Goal: Use online tool/utility: Utilize a website feature to perform a specific function

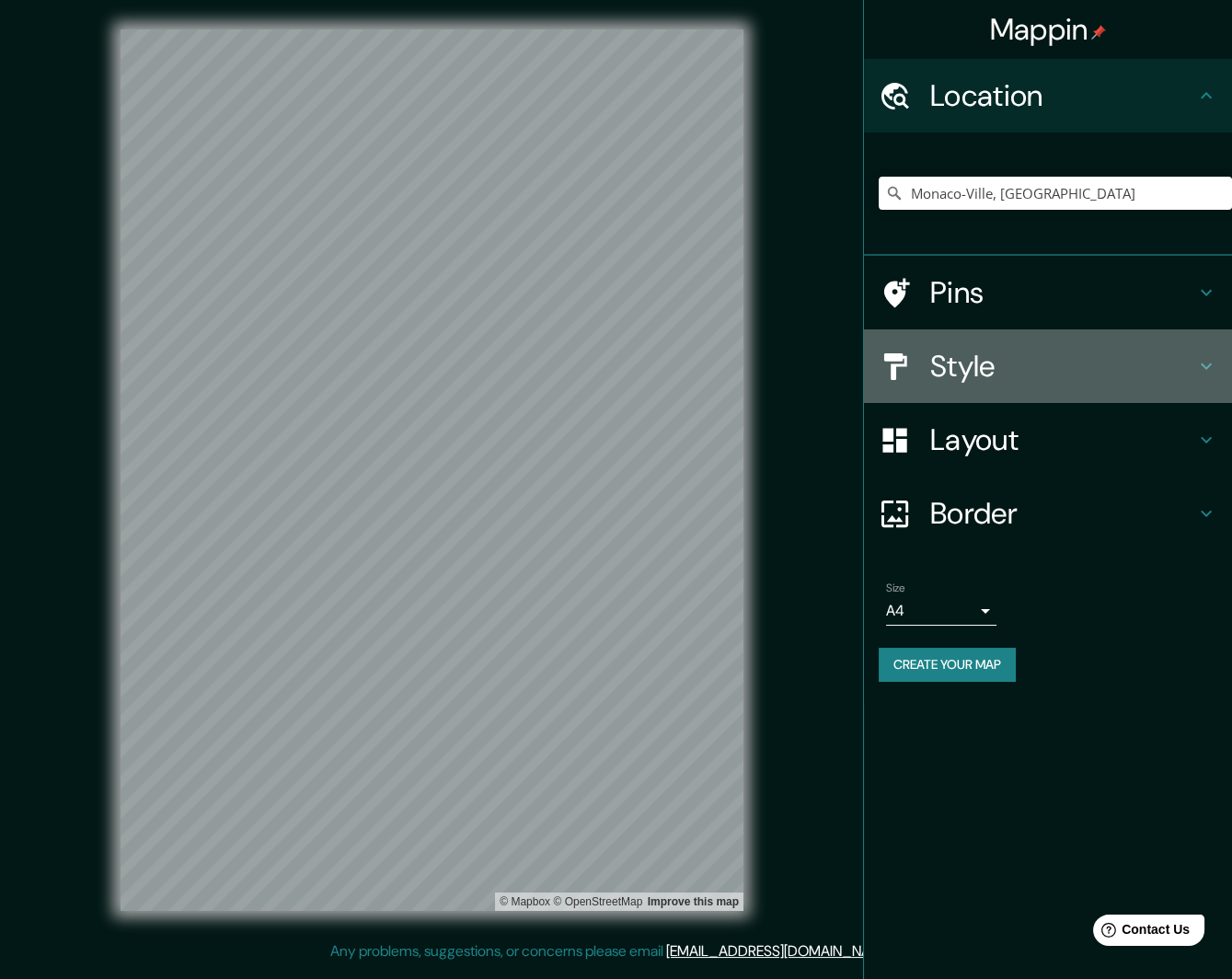
click at [988, 361] on h4 "Style" at bounding box center [1062, 366] width 265 height 37
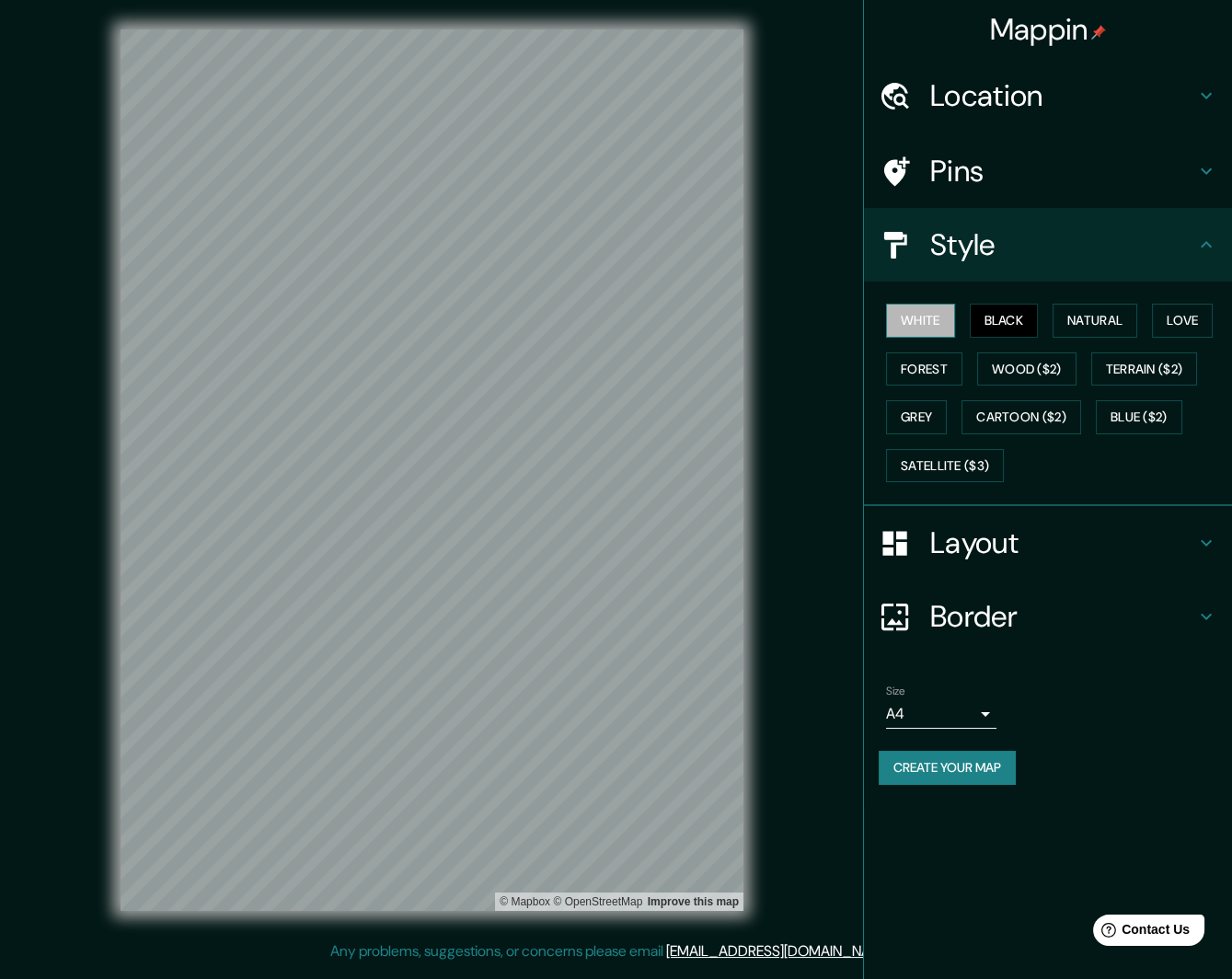
click at [919, 324] on button "White" at bounding box center [920, 321] width 69 height 34
click at [1001, 322] on button "Black" at bounding box center [1004, 321] width 69 height 34
click at [1105, 319] on button "Natural" at bounding box center [1094, 321] width 85 height 34
click at [1186, 314] on button "Love" at bounding box center [1183, 321] width 61 height 34
click at [934, 368] on button "Forest" at bounding box center [924, 369] width 76 height 34
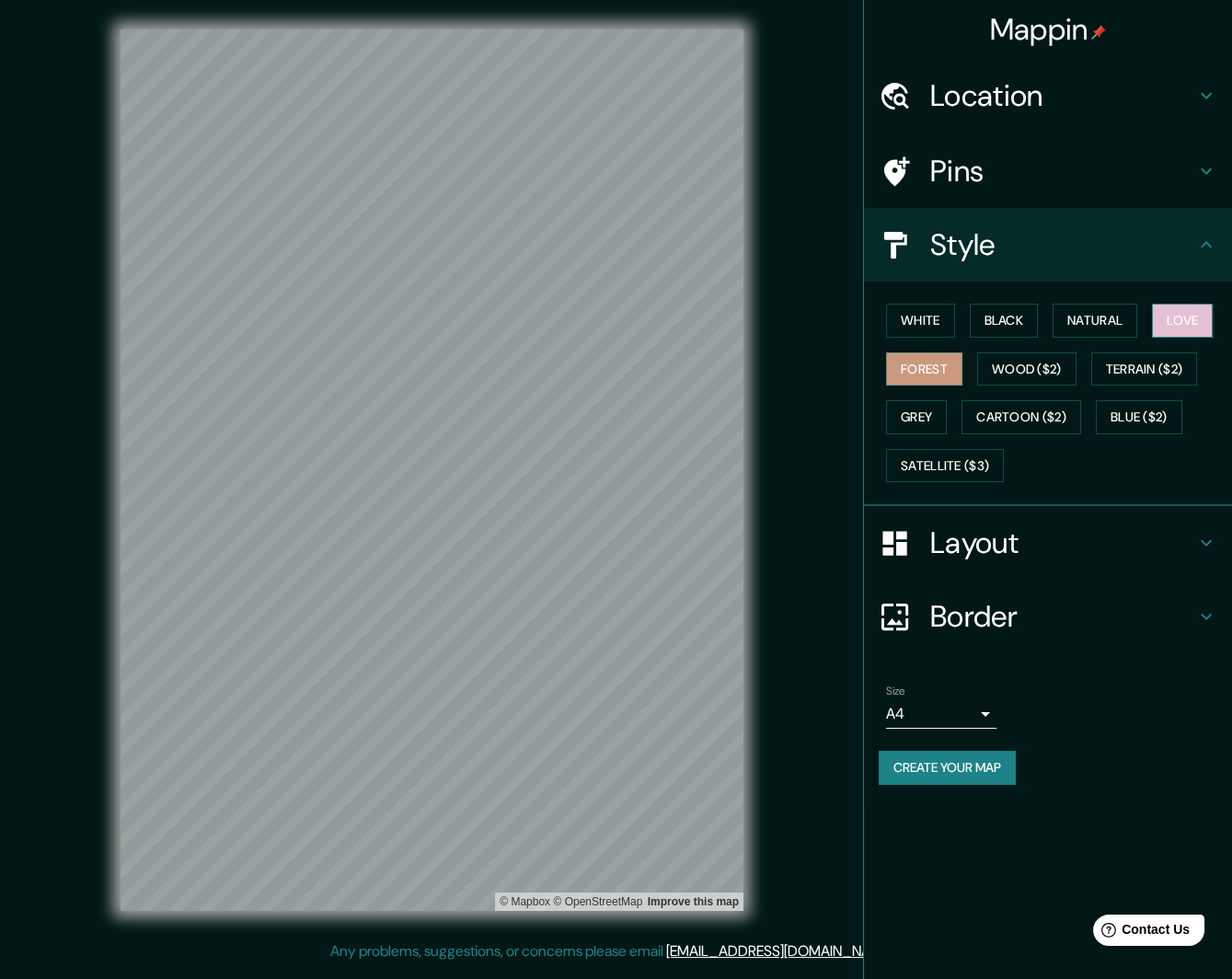
click at [1173, 316] on button "Love" at bounding box center [1183, 321] width 61 height 34
click at [902, 367] on button "Forest" at bounding box center [924, 369] width 76 height 34
click at [997, 363] on button "Wood ($2)" at bounding box center [1027, 369] width 100 height 34
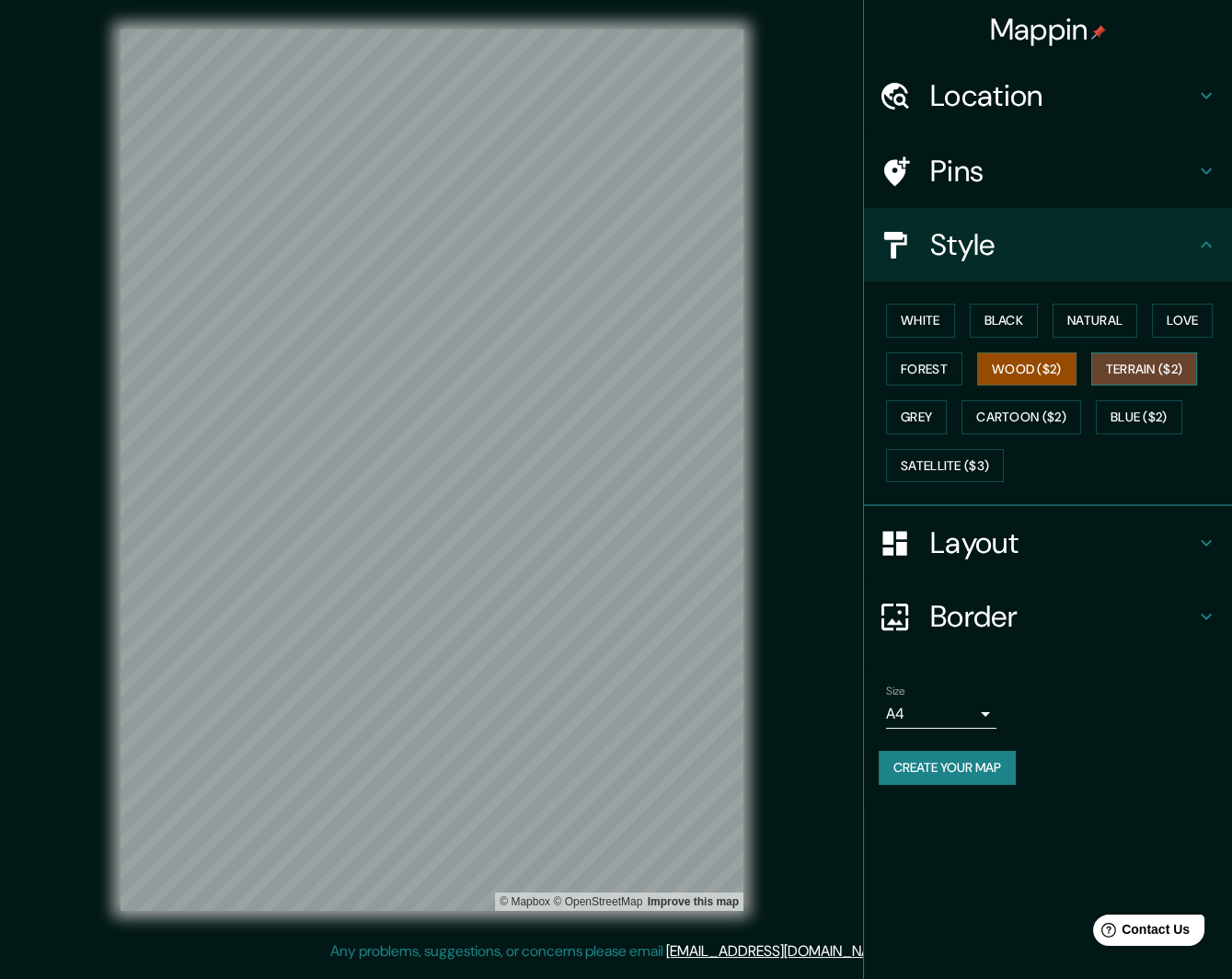
click at [1126, 374] on button "Terrain ($2)" at bounding box center [1145, 369] width 106 height 34
click at [919, 420] on button "Grey" at bounding box center [917, 417] width 61 height 34
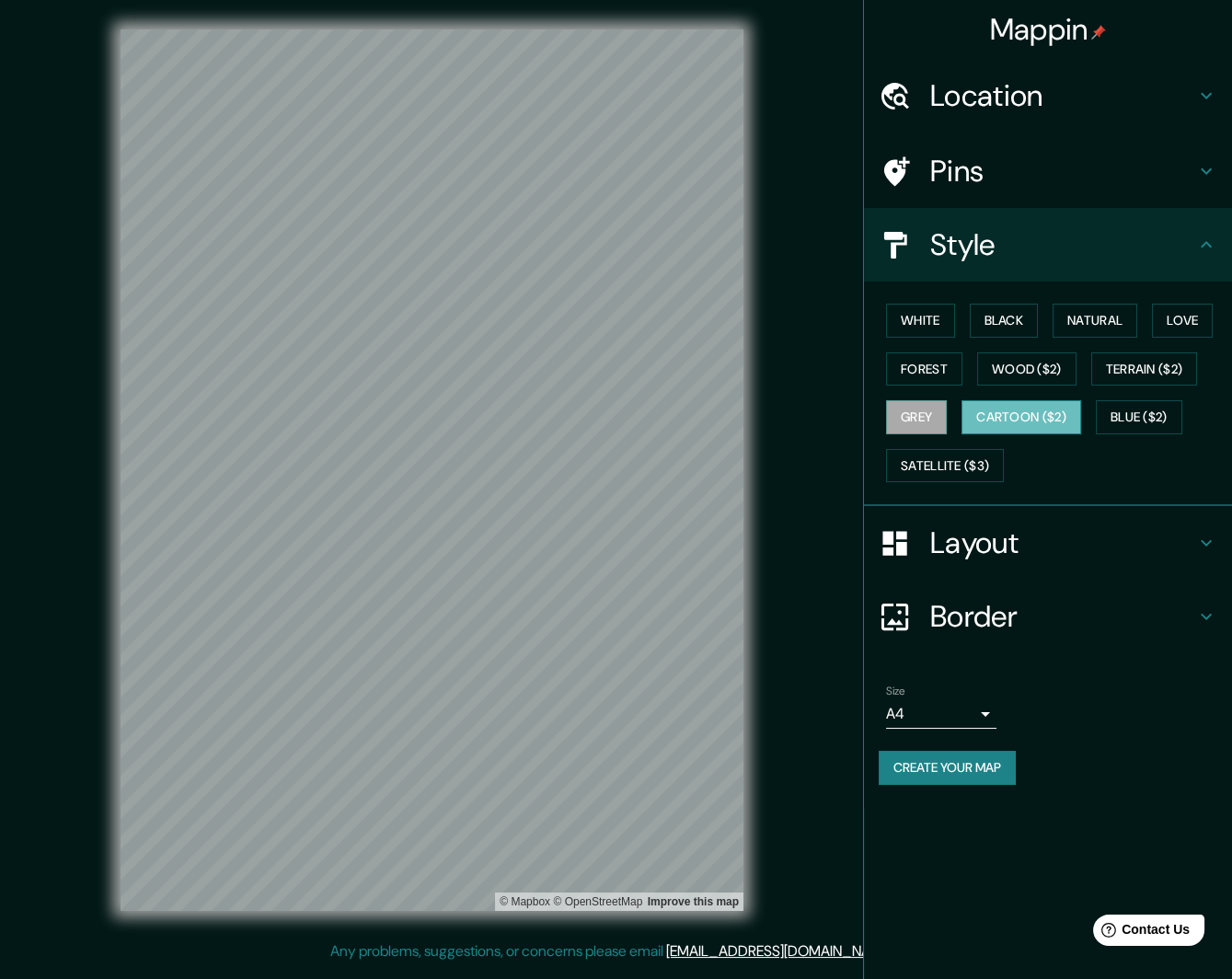
click at [1008, 420] on button "Cartoon ($2)" at bounding box center [1021, 417] width 120 height 34
click at [1131, 412] on button "Blue ($2)" at bounding box center [1139, 417] width 86 height 34
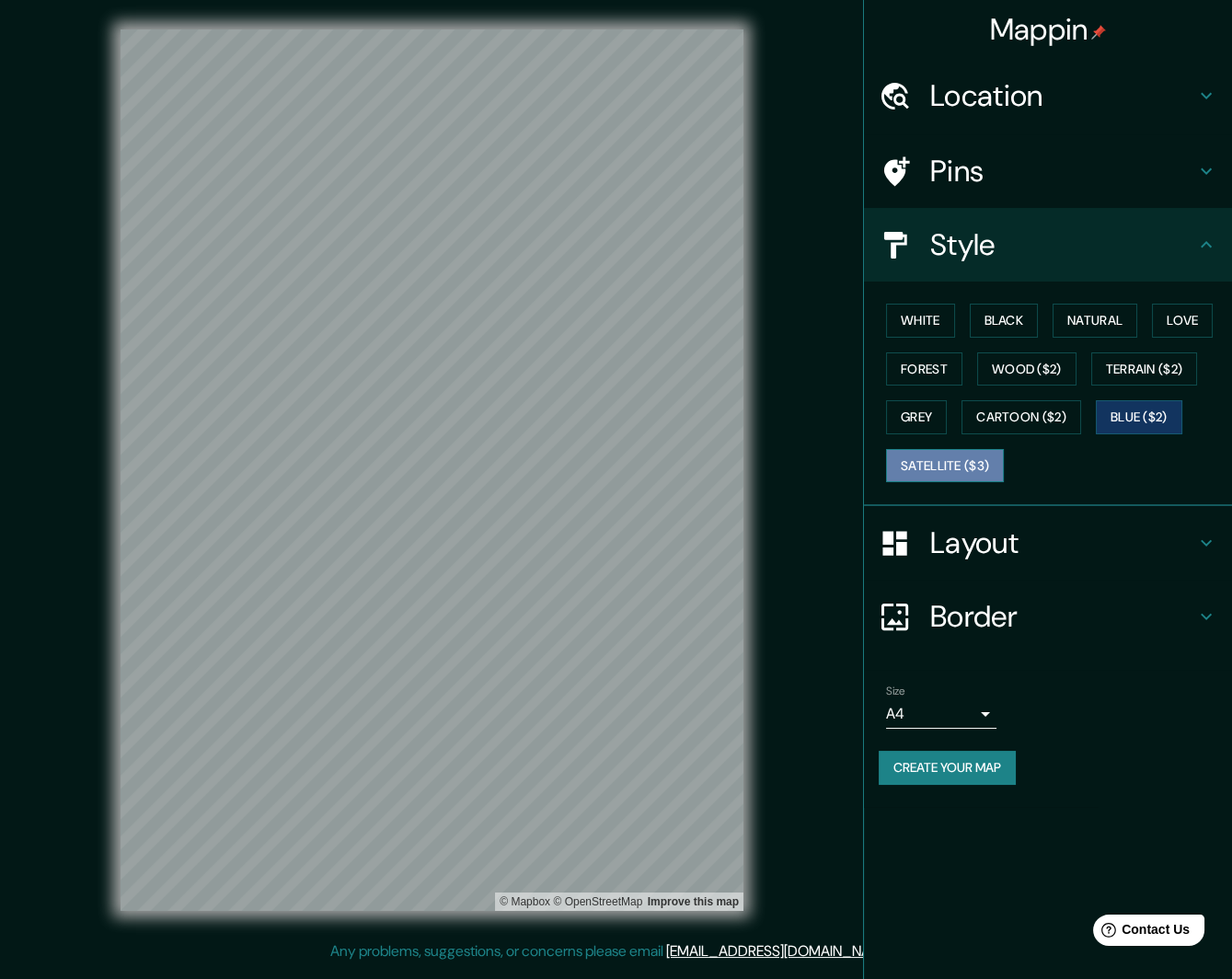
click at [956, 472] on button "Satellite ($3)" at bounding box center [945, 466] width 118 height 34
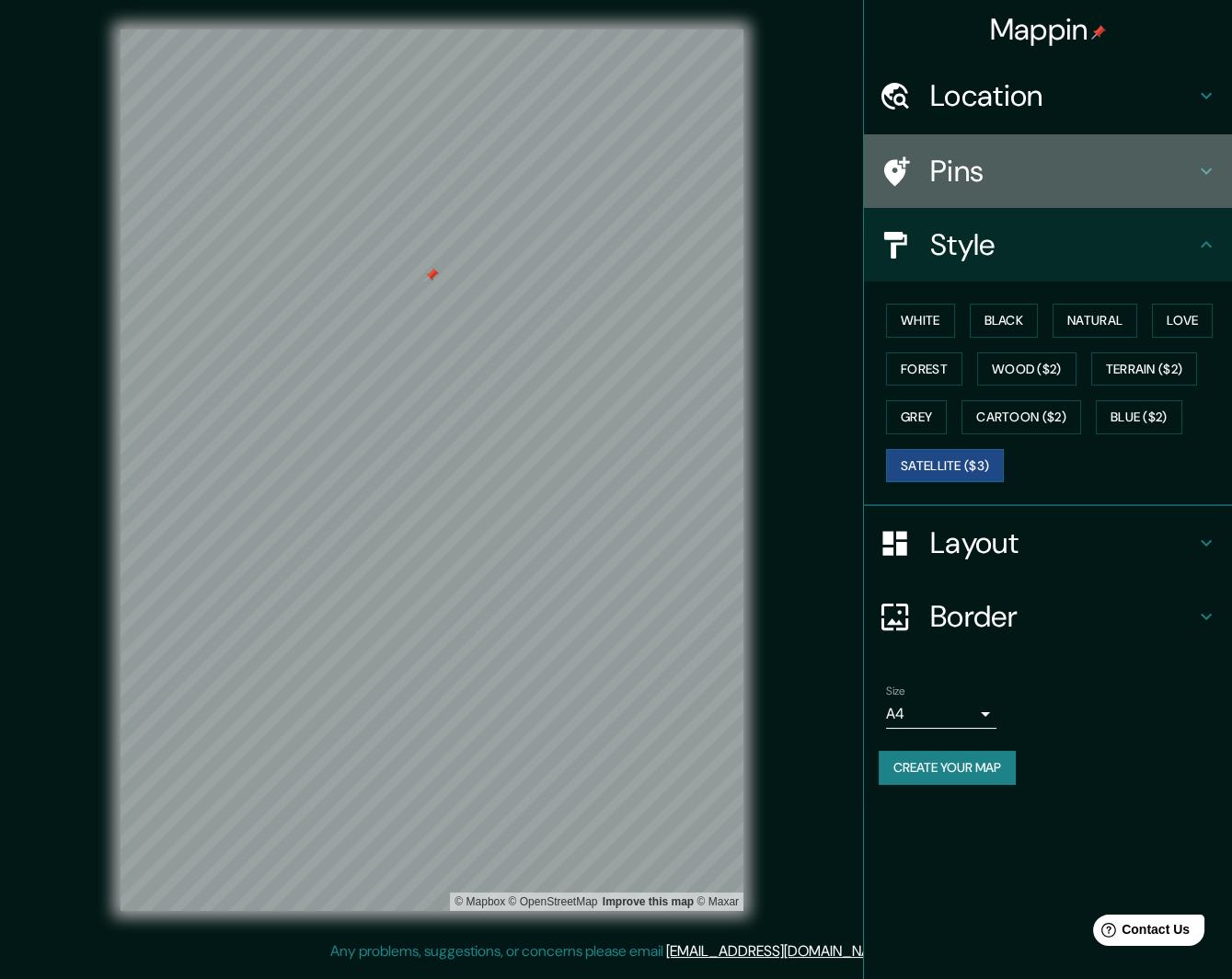
click at [988, 171] on h4 "Pins" at bounding box center [1062, 171] width 265 height 37
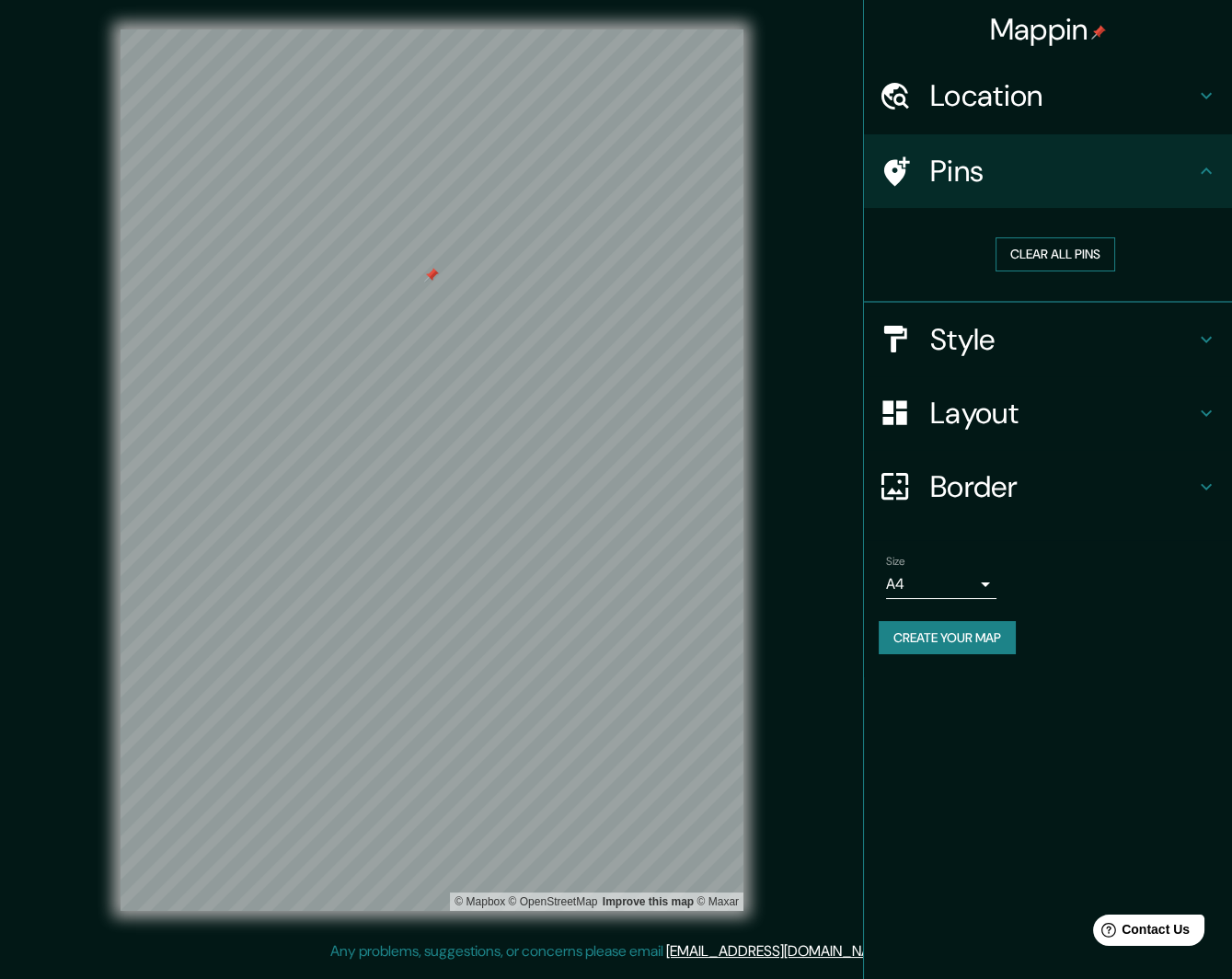
click at [1044, 253] on button "Clear all pins" at bounding box center [1055, 254] width 120 height 34
click at [1015, 173] on h4 "Pins" at bounding box center [1062, 171] width 265 height 37
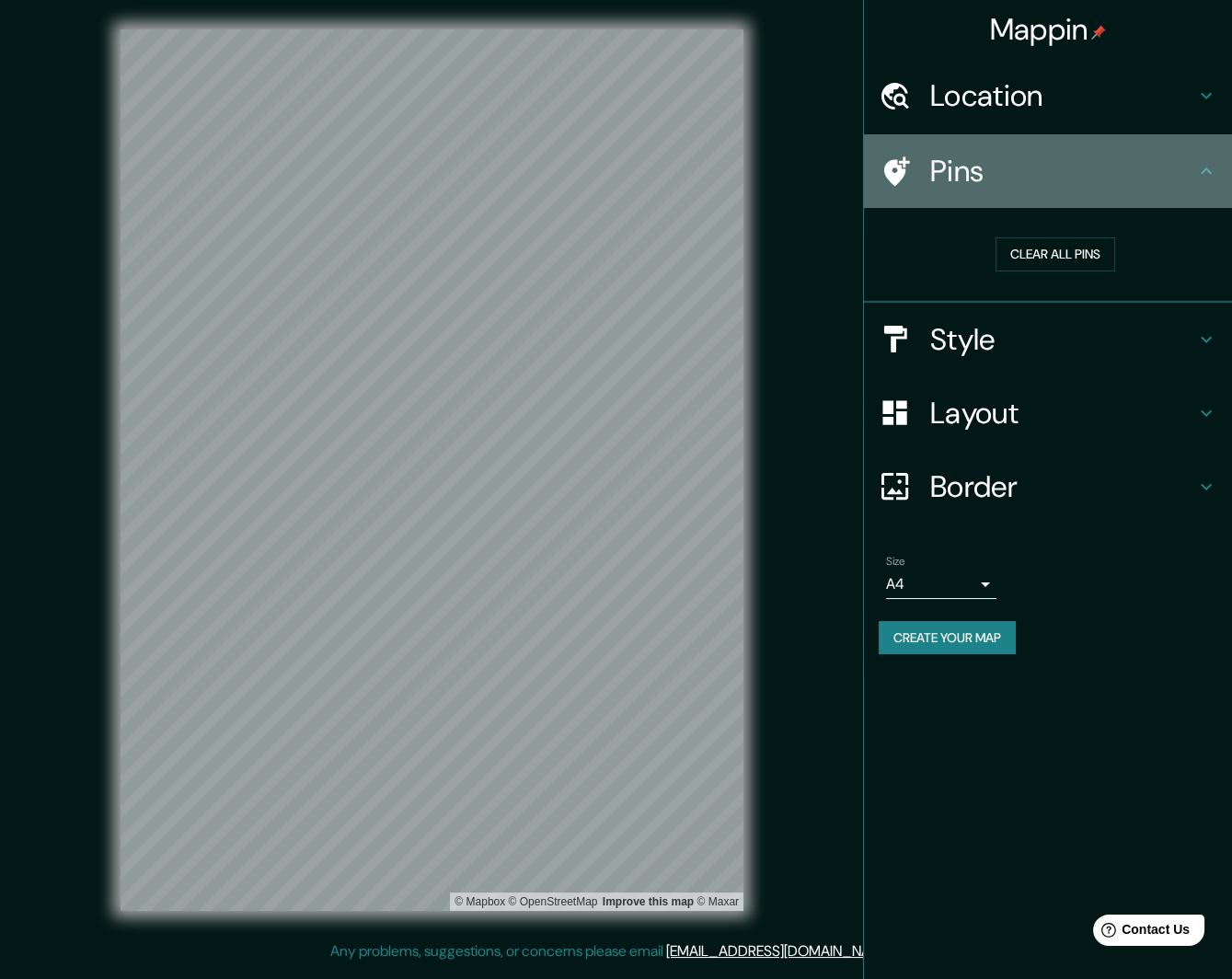
click at [1209, 160] on icon at bounding box center [1205, 171] width 22 height 22
click at [1182, 161] on h4 "Pins" at bounding box center [1062, 171] width 265 height 37
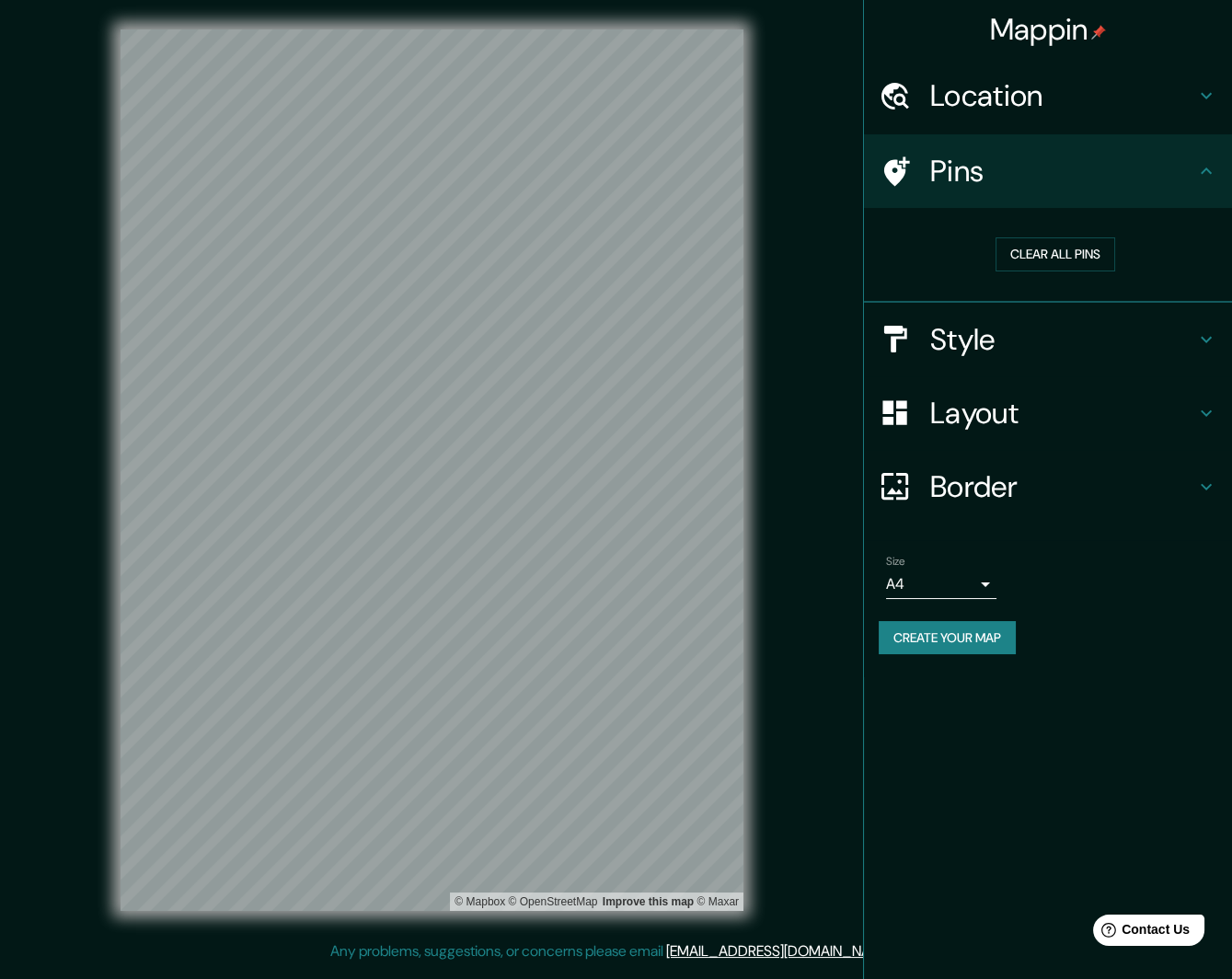
click at [1044, 345] on h4 "Style" at bounding box center [1062, 339] width 265 height 37
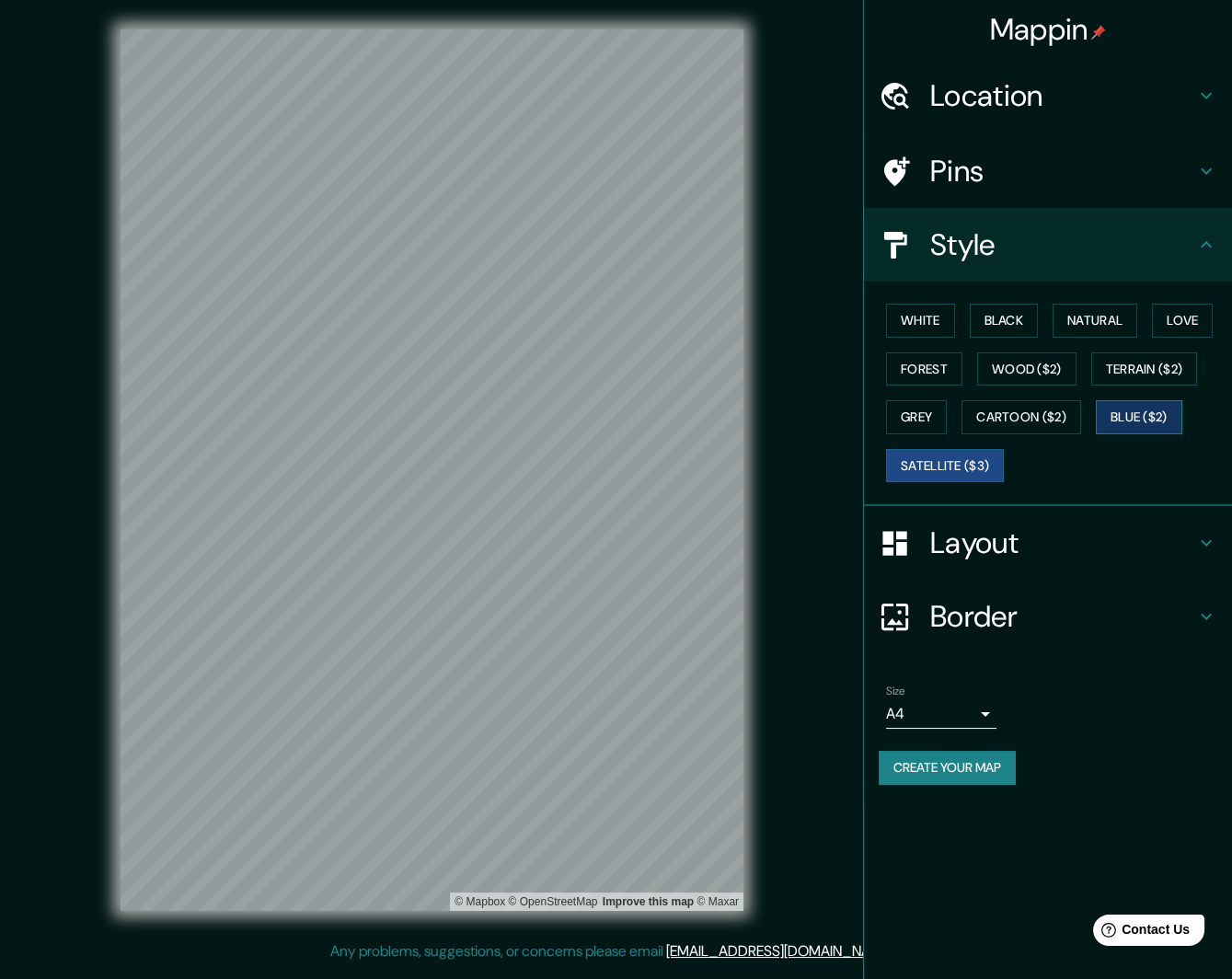
click at [1119, 415] on button "Blue ($2)" at bounding box center [1139, 417] width 86 height 34
click at [964, 461] on button "Satellite ($3)" at bounding box center [945, 466] width 118 height 34
click at [1163, 412] on button "Blue ($2)" at bounding box center [1139, 417] width 86 height 34
click at [976, 461] on button "Satellite ($3)" at bounding box center [945, 466] width 118 height 34
click at [1155, 406] on button "Blue ($2)" at bounding box center [1139, 417] width 86 height 34
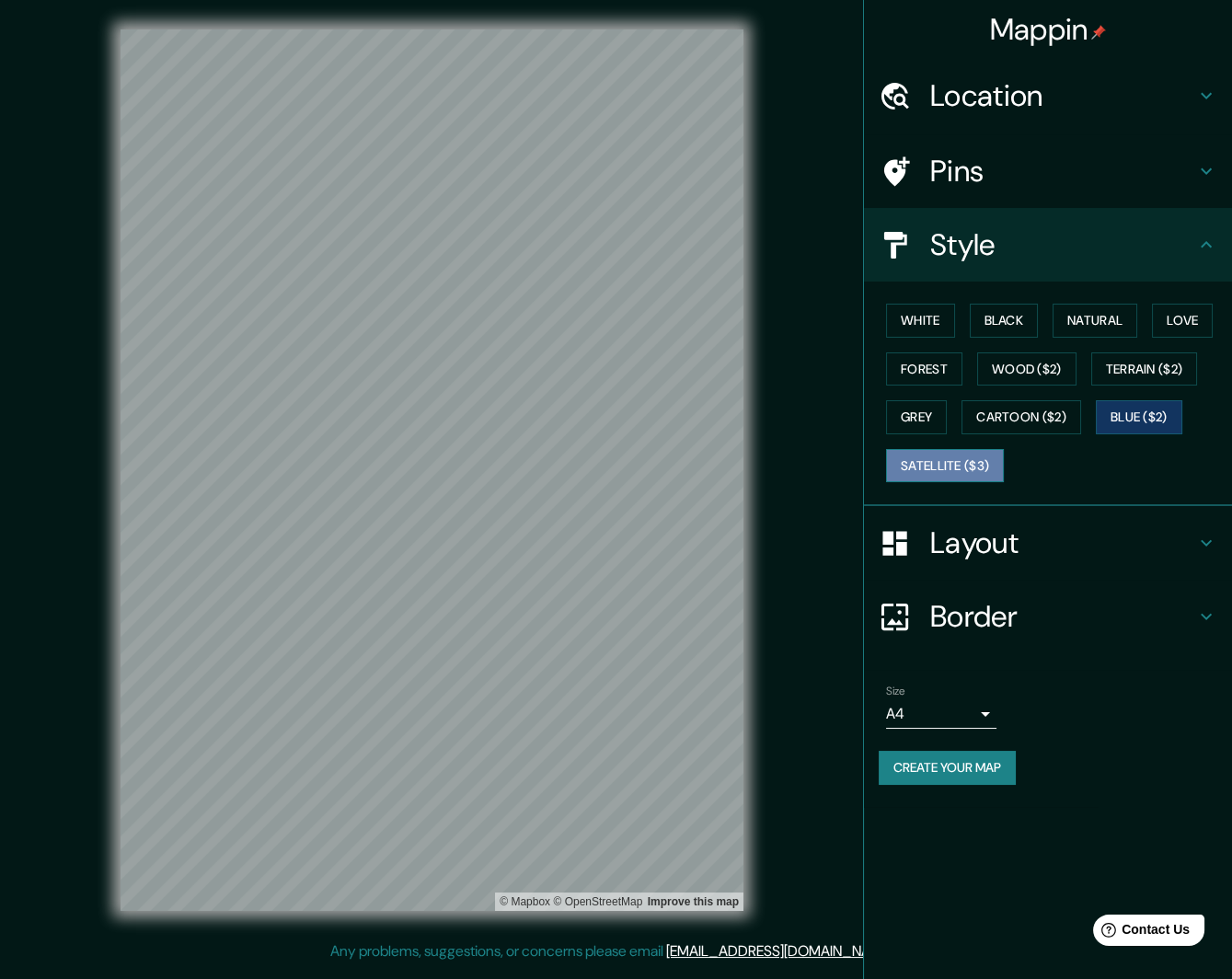
click at [982, 463] on button "Satellite ($3)" at bounding box center [945, 466] width 118 height 34
click at [1161, 412] on button "Blue ($2)" at bounding box center [1139, 417] width 86 height 34
click at [971, 466] on button "Satellite ($3)" at bounding box center [945, 466] width 118 height 34
click at [1020, 421] on button "Cartoon ($2)" at bounding box center [1021, 417] width 120 height 34
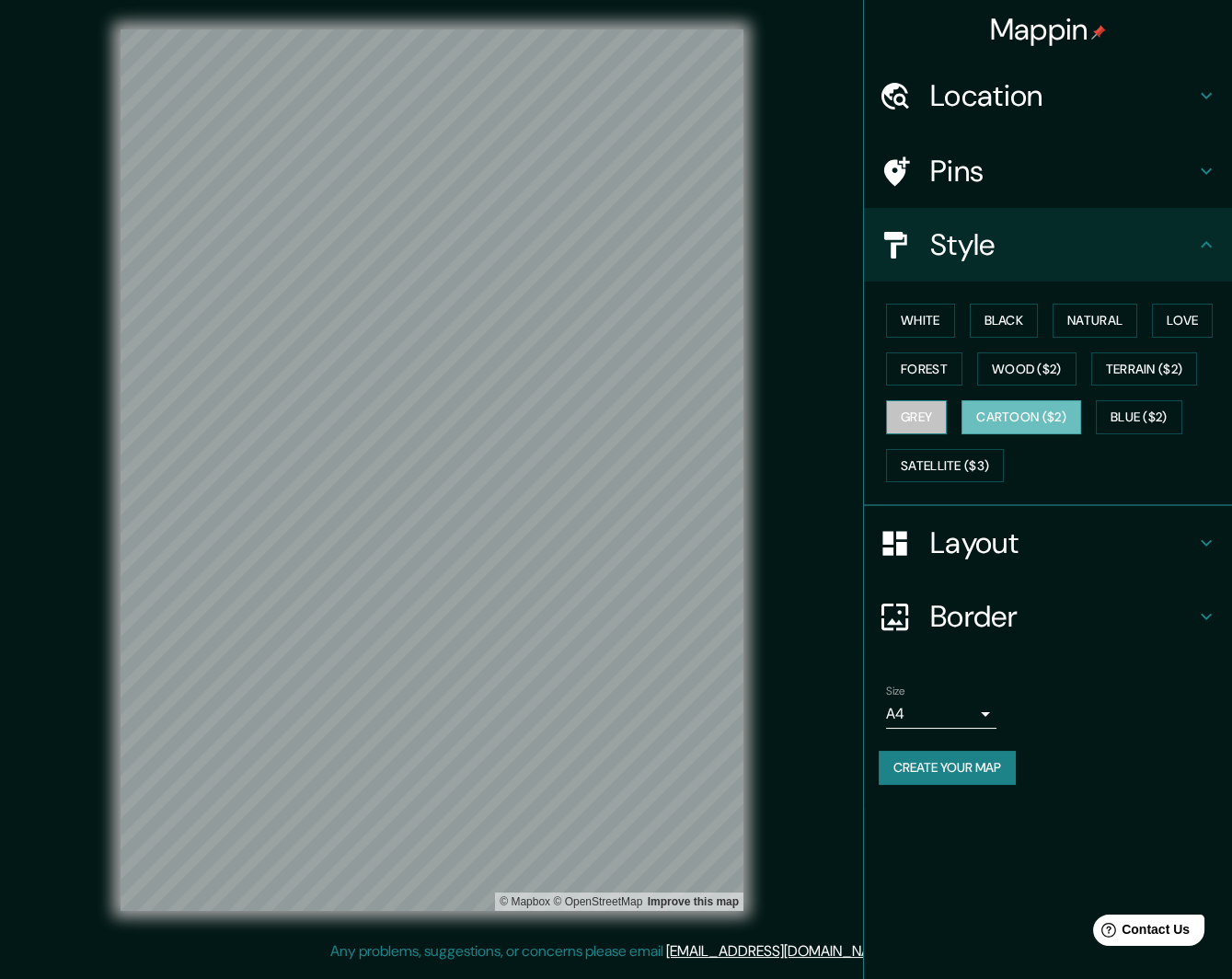
click at [922, 412] on button "Grey" at bounding box center [917, 417] width 61 height 34
click at [1119, 363] on button "Terrain ($2)" at bounding box center [1145, 369] width 106 height 34
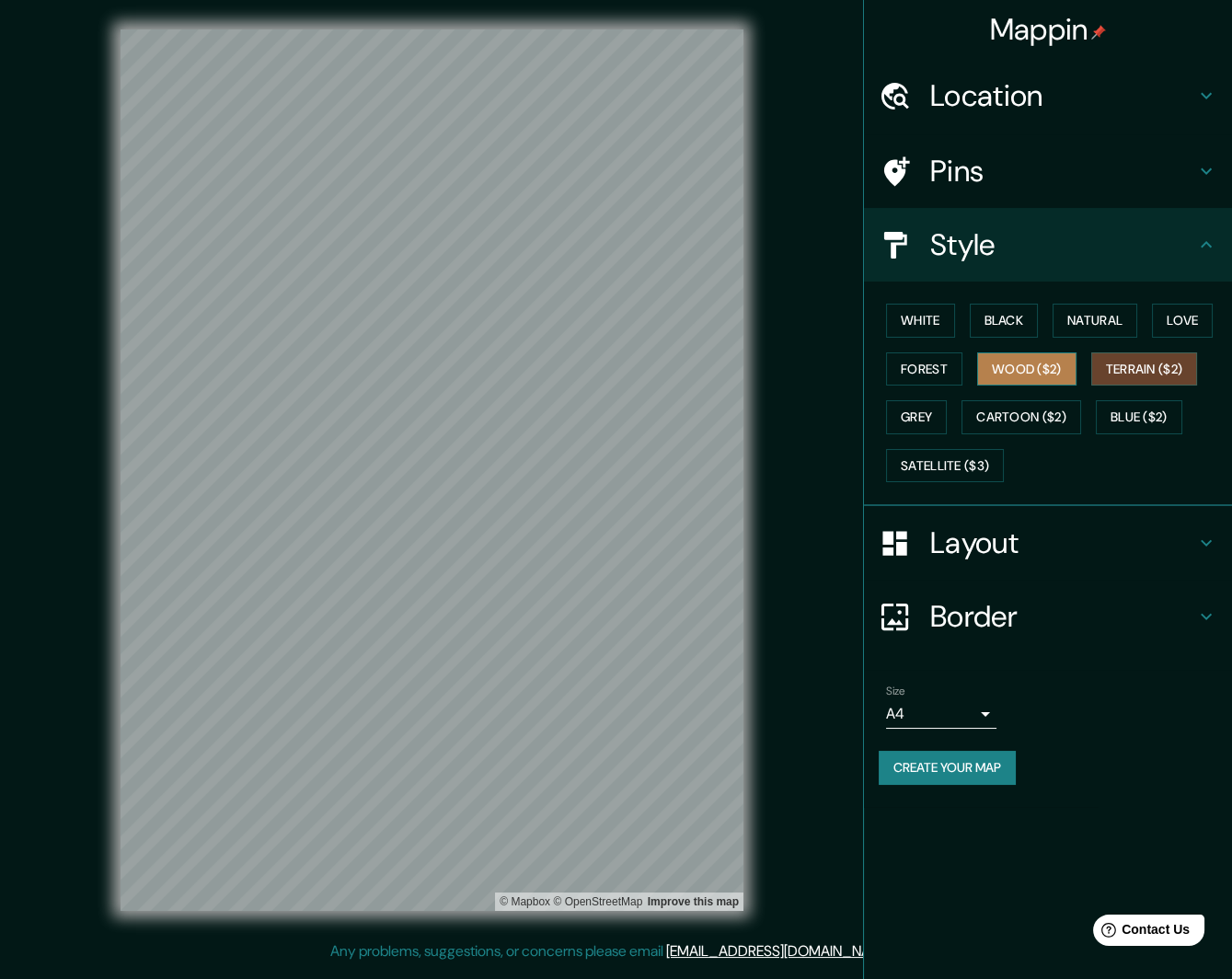
click at [1039, 361] on button "Wood ($2)" at bounding box center [1027, 369] width 100 height 34
click at [928, 366] on button "Forest" at bounding box center [924, 369] width 76 height 34
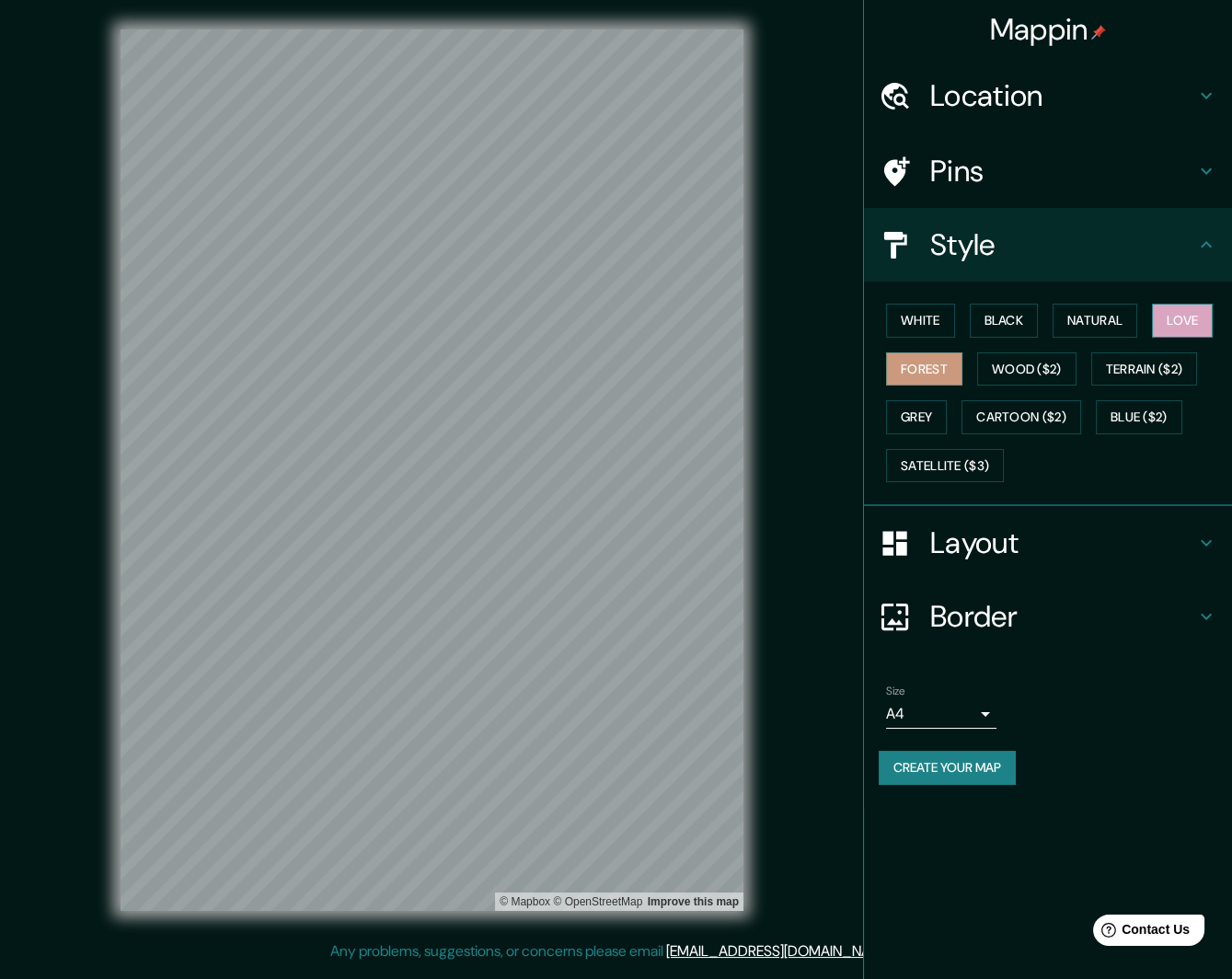
click at [1184, 317] on button "Love" at bounding box center [1183, 321] width 61 height 34
click at [1115, 319] on button "Natural" at bounding box center [1094, 321] width 85 height 34
click at [1007, 314] on button "Black" at bounding box center [1004, 321] width 69 height 34
click at [925, 313] on button "White" at bounding box center [920, 321] width 69 height 34
click at [1017, 321] on button "Black" at bounding box center [1004, 321] width 69 height 34
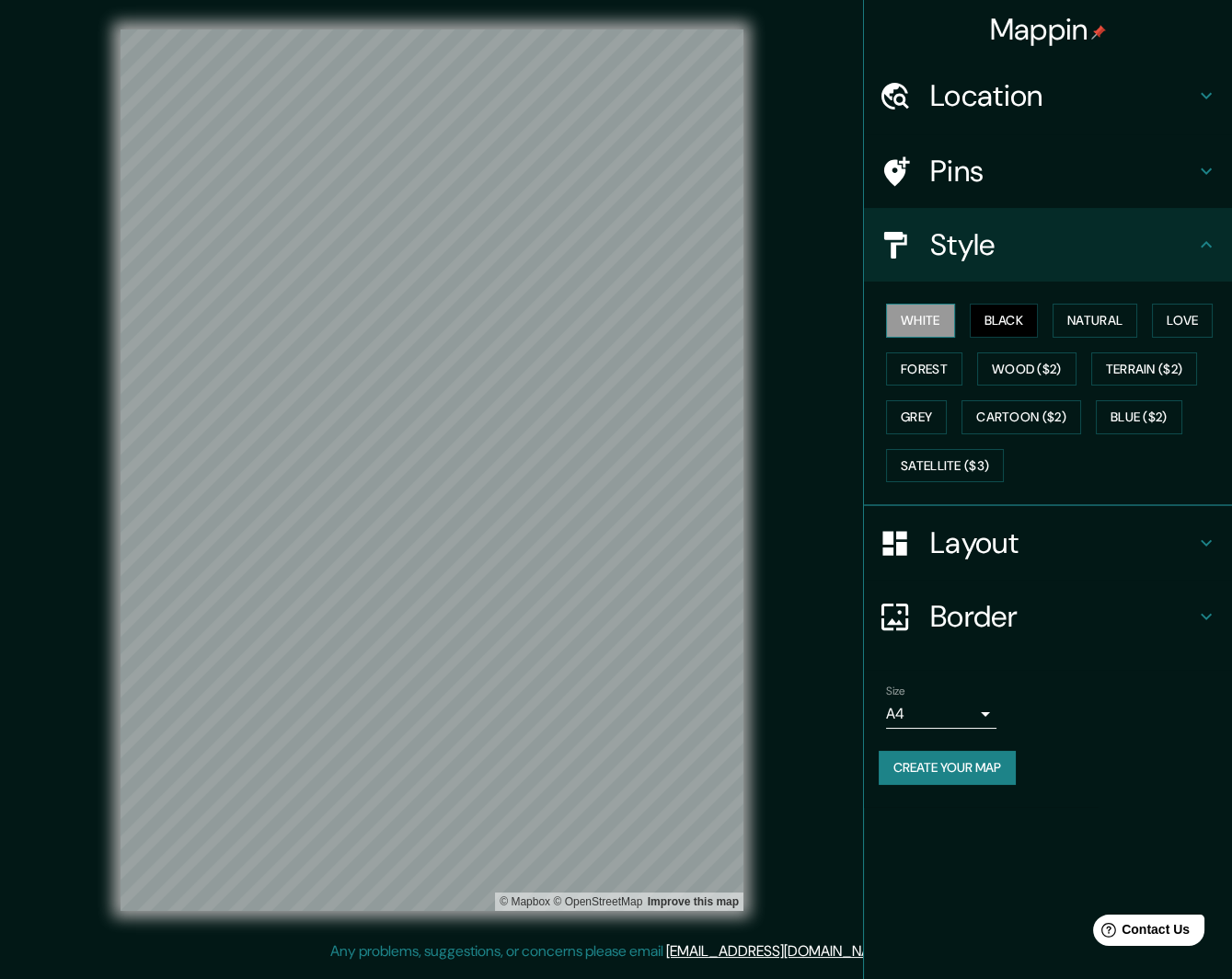
click at [914, 329] on button "White" at bounding box center [920, 321] width 69 height 34
click at [999, 318] on button "Black" at bounding box center [1004, 321] width 69 height 34
click at [1084, 322] on button "Natural" at bounding box center [1094, 321] width 85 height 34
click at [1019, 319] on button "Black" at bounding box center [1004, 321] width 69 height 34
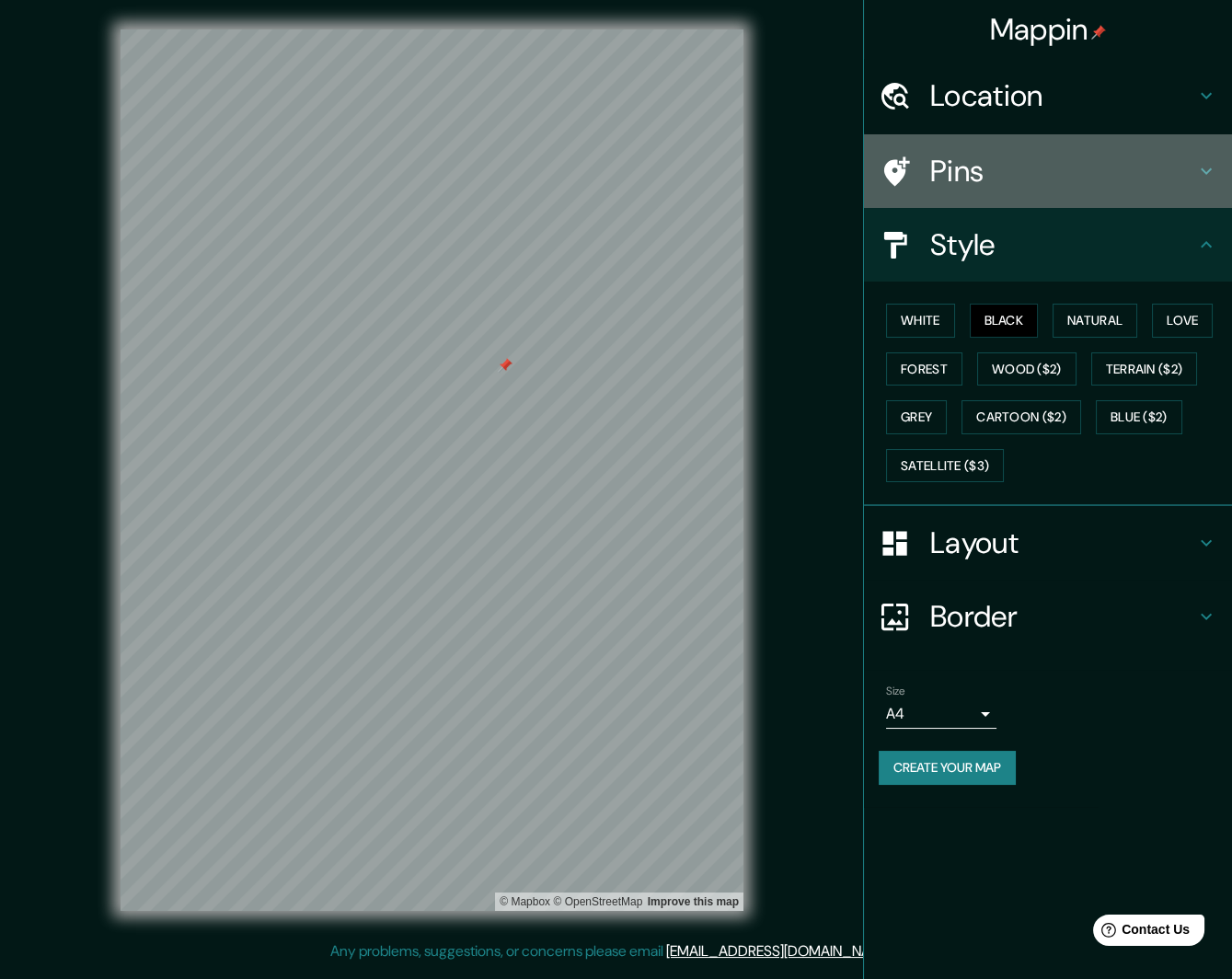
click at [987, 156] on h4 "Pins" at bounding box center [1062, 171] width 265 height 37
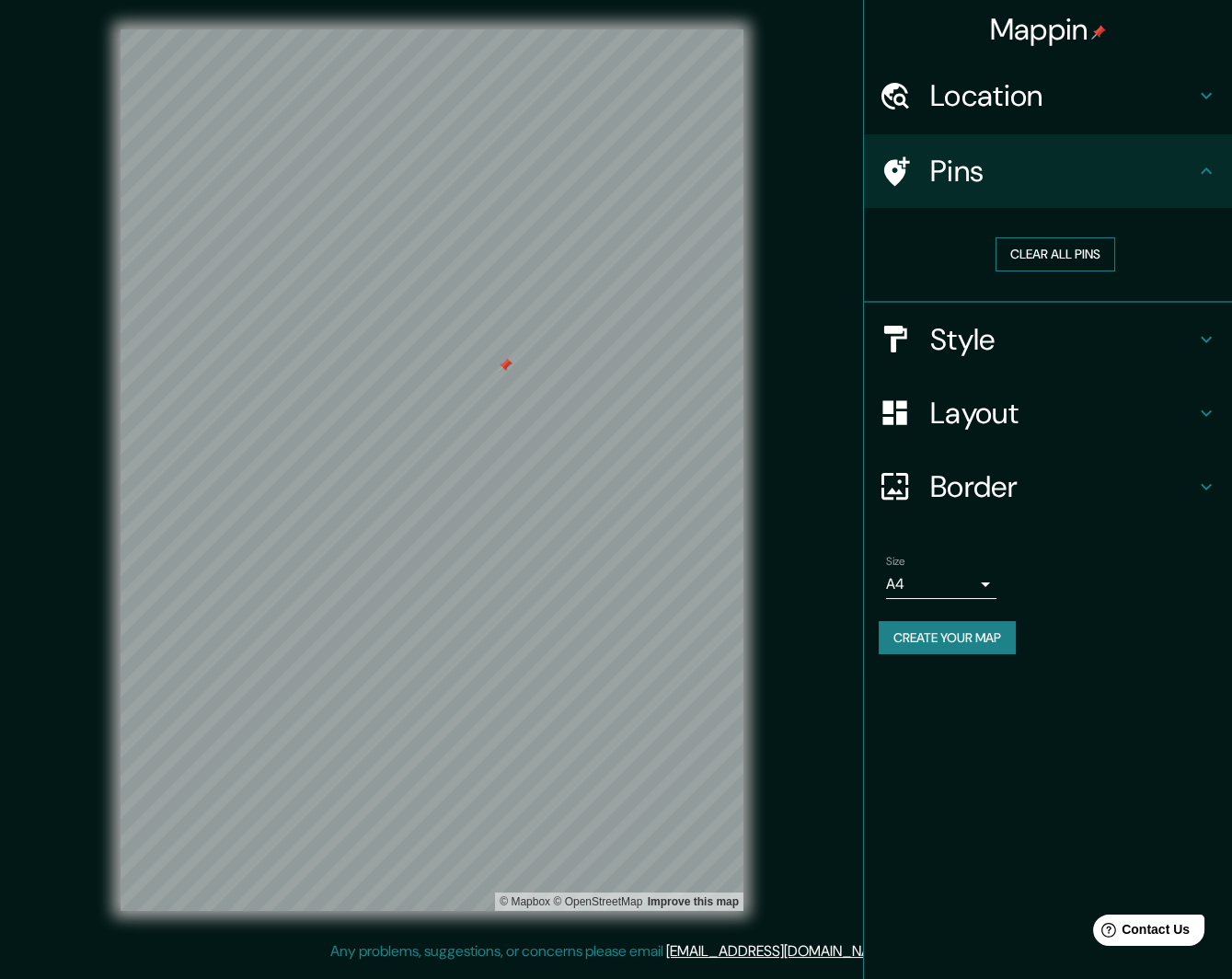
click at [1031, 254] on button "Clear all pins" at bounding box center [1055, 254] width 120 height 34
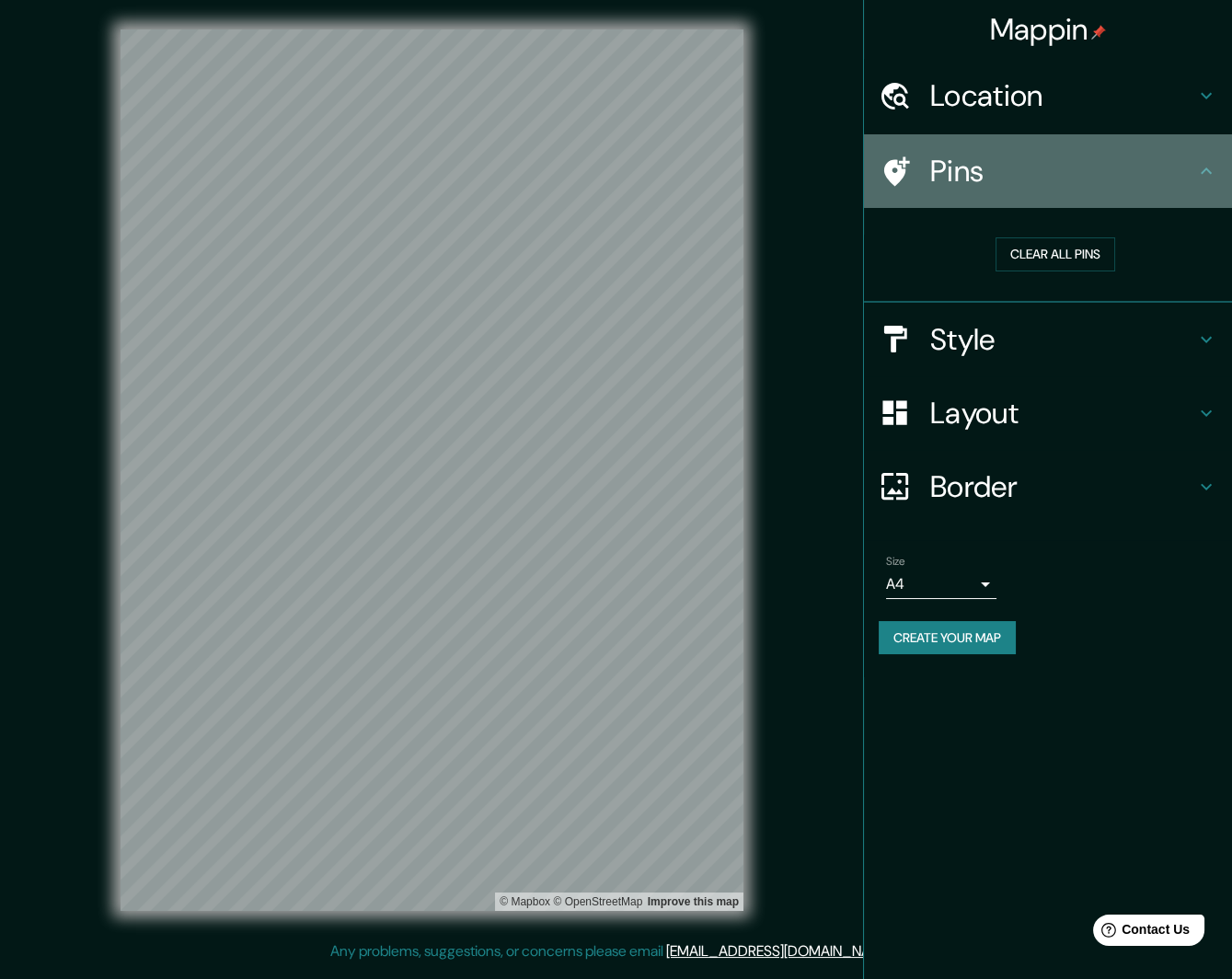
click at [1039, 173] on h4 "Pins" at bounding box center [1062, 171] width 265 height 37
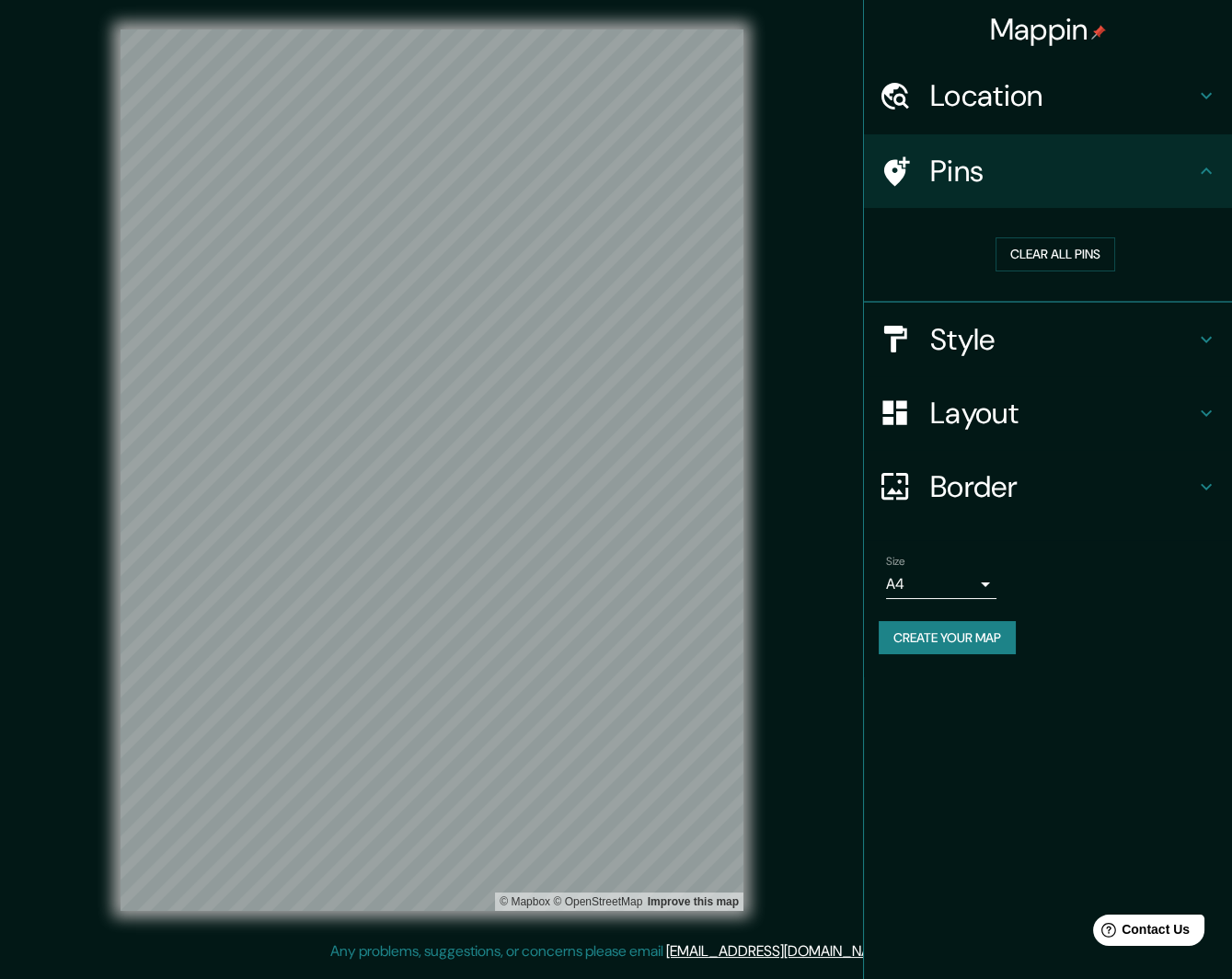
click at [990, 343] on h4 "Style" at bounding box center [1062, 339] width 265 height 37
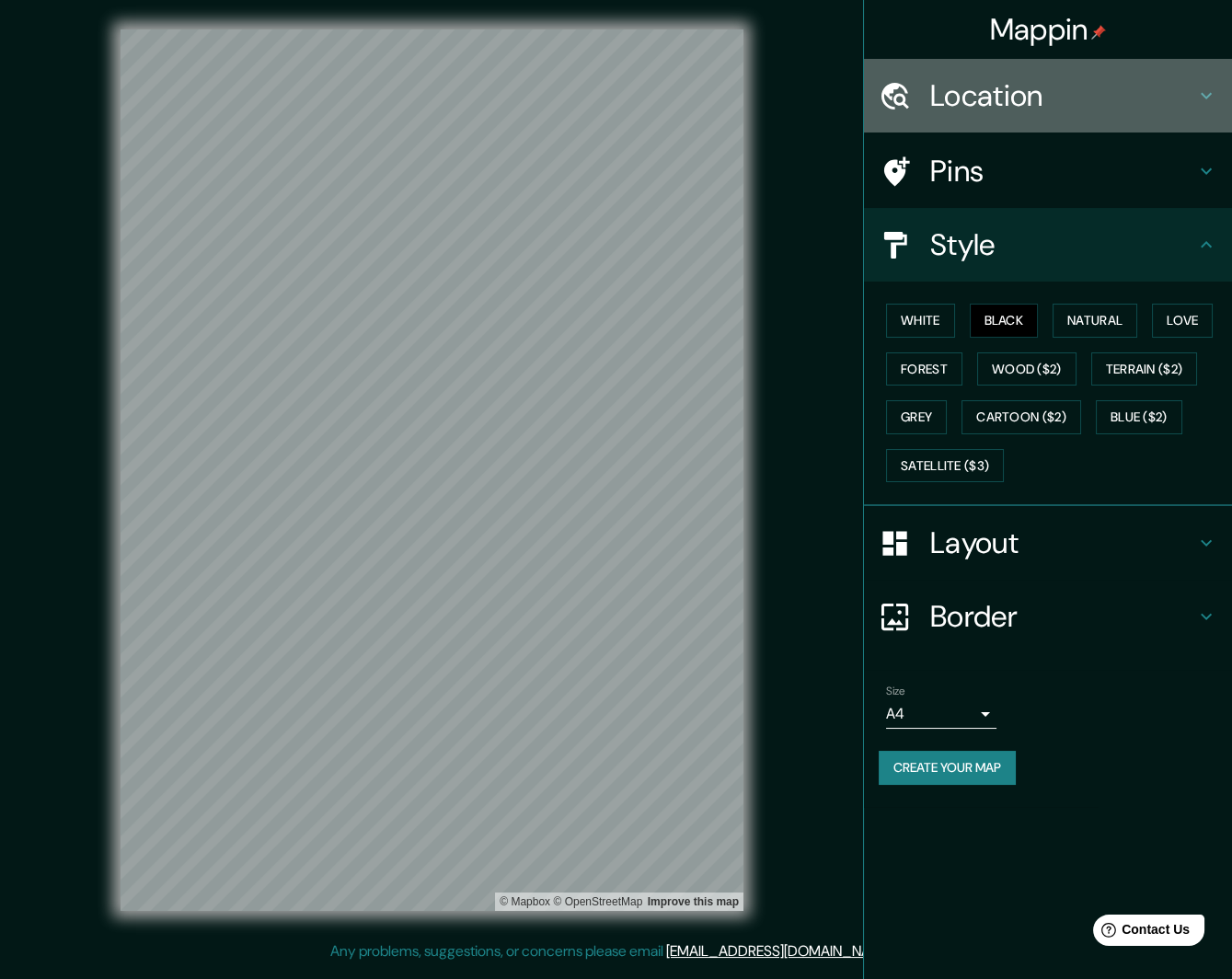
click at [1030, 92] on h4 "Location" at bounding box center [1062, 95] width 265 height 37
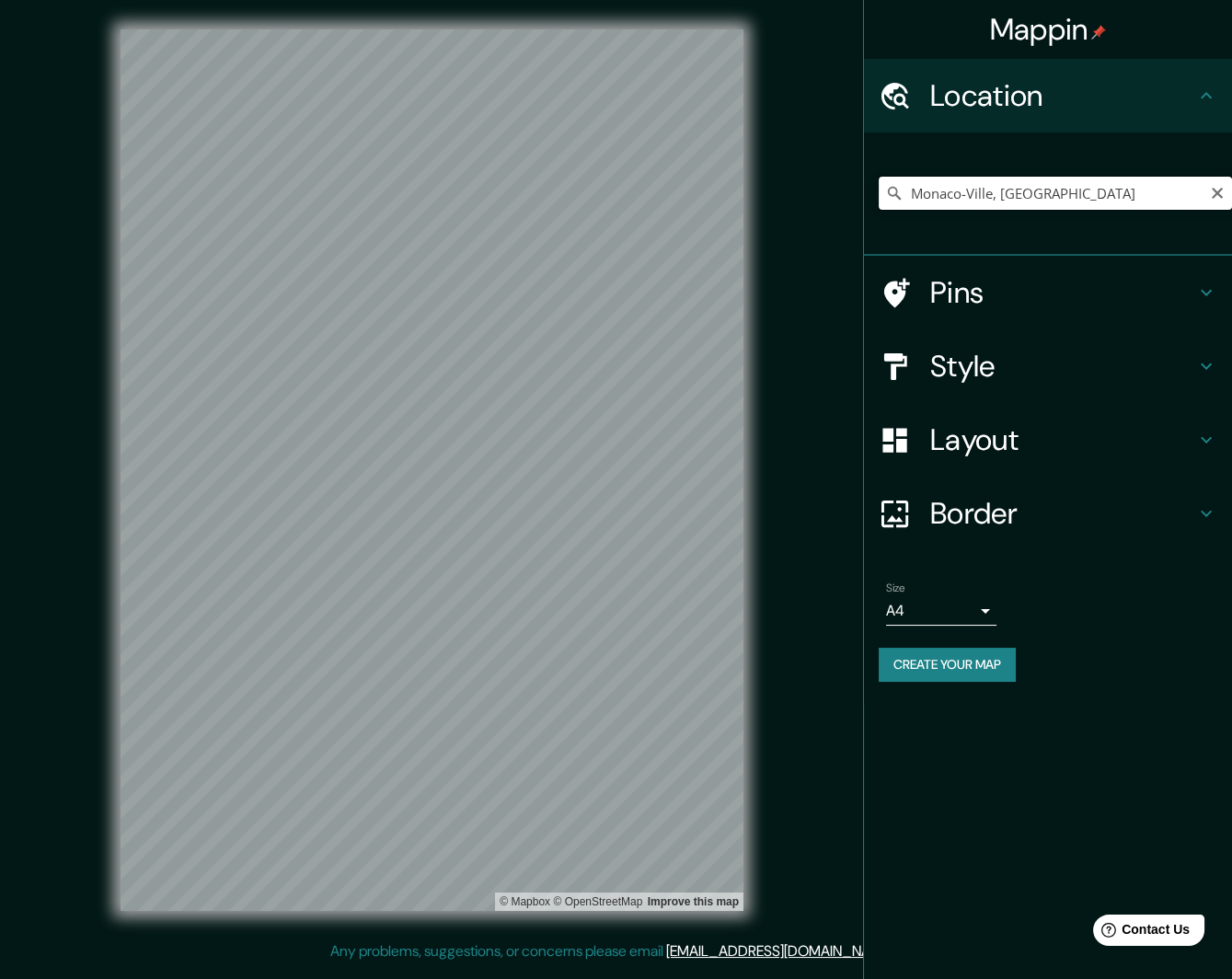
click at [983, 182] on input "Monaco-Ville, [GEOGRAPHIC_DATA]" at bounding box center [1055, 193] width 353 height 33
click at [976, 199] on input "Monaco-Ville, [GEOGRAPHIC_DATA]" at bounding box center [1055, 193] width 353 height 33
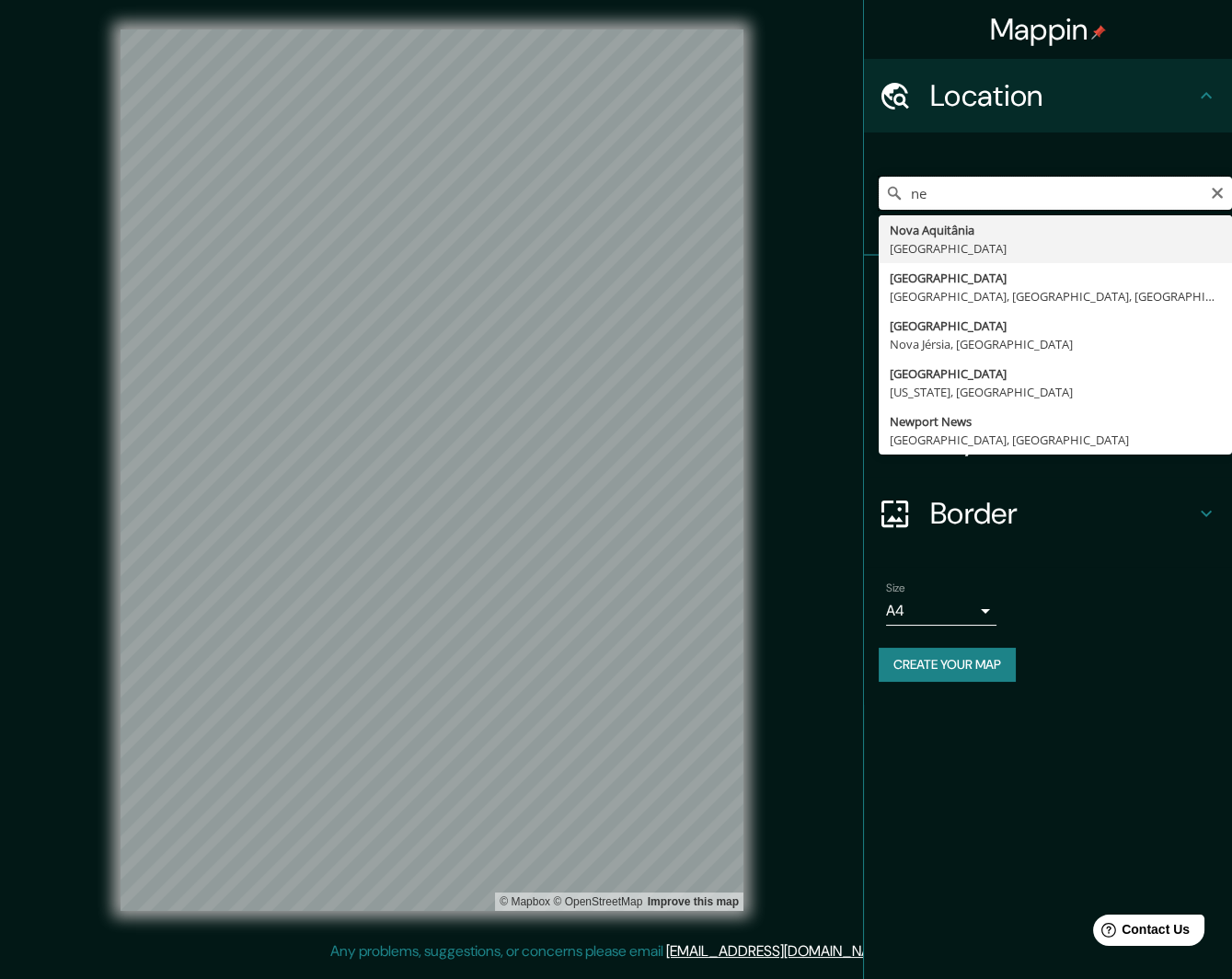
type input "n"
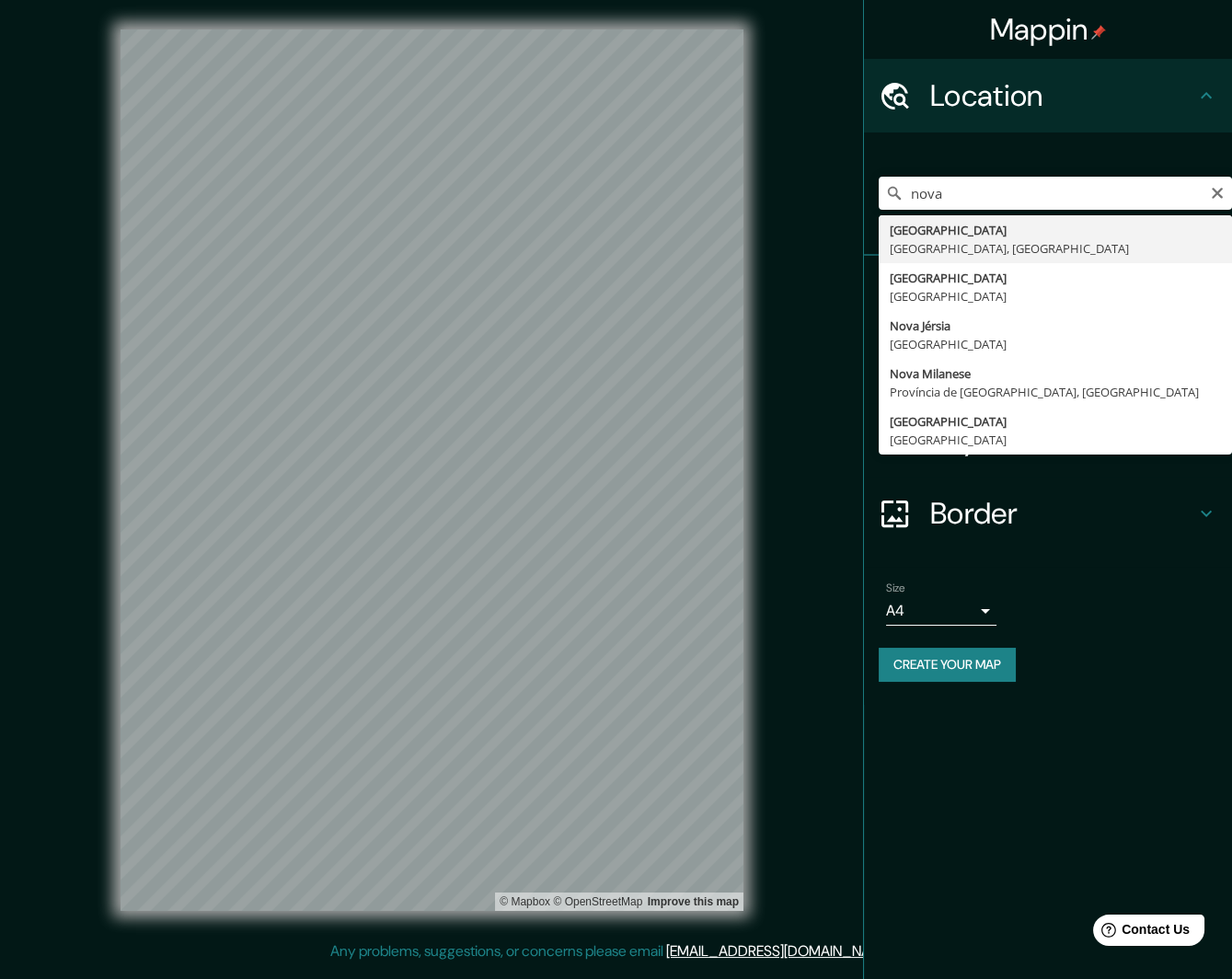
type input "[GEOGRAPHIC_DATA], [GEOGRAPHIC_DATA], [GEOGRAPHIC_DATA]"
